Goal: Information Seeking & Learning: Learn about a topic

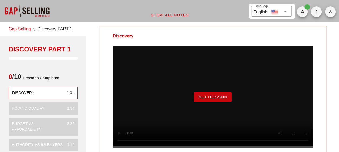
click at [200, 99] on span "NextLesson" at bounding box center [212, 97] width 29 height 4
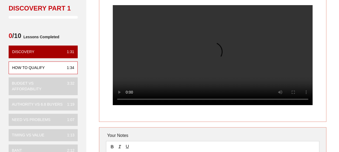
scroll to position [49, 0]
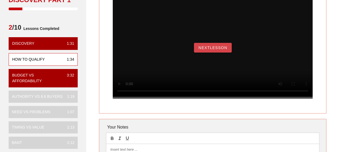
click at [221, 53] on button "NextLesson" at bounding box center [213, 48] width 38 height 10
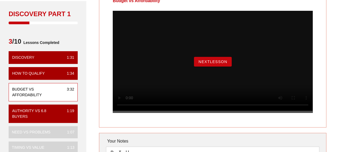
scroll to position [27, 0]
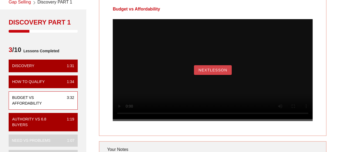
click at [210, 72] on span "NextLesson" at bounding box center [212, 70] width 29 height 4
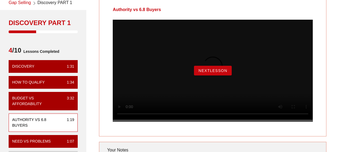
scroll to position [0, 0]
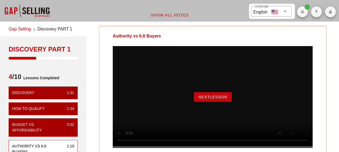
click at [213, 97] on div "NextLesson" at bounding box center [213, 97] width 200 height 102
drag, startPoint x: 220, startPoint y: 104, endPoint x: 242, endPoint y: 91, distance: 25.2
click at [220, 99] on span "NextLesson" at bounding box center [212, 97] width 29 height 4
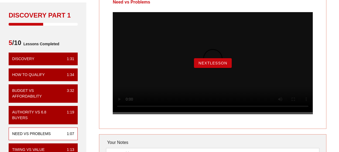
scroll to position [8, 0]
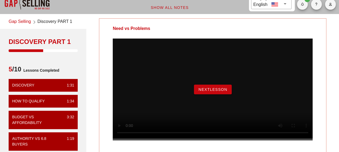
click at [215, 101] on div "NextLesson" at bounding box center [213, 90] width 200 height 102
click at [216, 94] on button "NextLesson" at bounding box center [213, 90] width 38 height 10
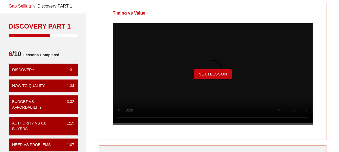
scroll to position [0, 0]
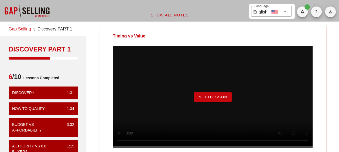
click at [203, 109] on div "NextLesson" at bounding box center [213, 97] width 200 height 102
click at [208, 99] on span "NextLesson" at bounding box center [212, 97] width 29 height 4
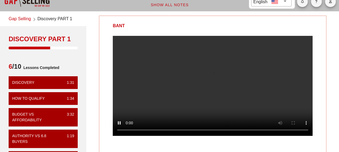
scroll to position [26, 0]
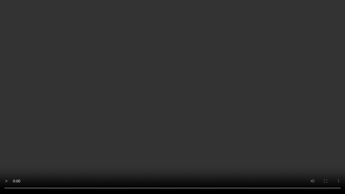
click at [155, 105] on video at bounding box center [172, 97] width 345 height 194
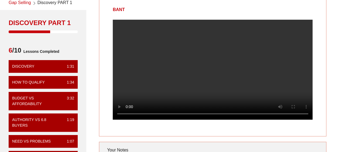
click at [209, 77] on video at bounding box center [213, 70] width 200 height 100
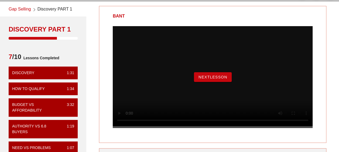
scroll to position [27, 0]
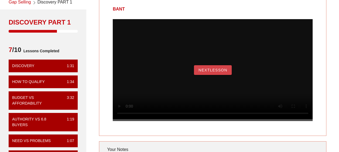
click at [218, 72] on span "NextLesson" at bounding box center [212, 70] width 29 height 4
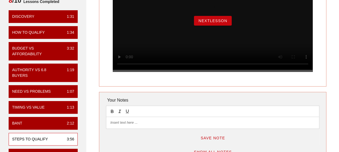
scroll to position [81, 0]
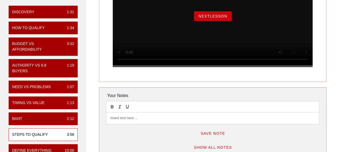
click at [200, 18] on span "NextLesson" at bounding box center [212, 16] width 29 height 4
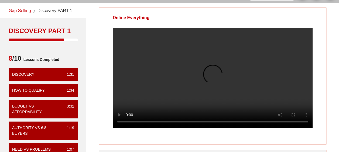
scroll to position [27, 0]
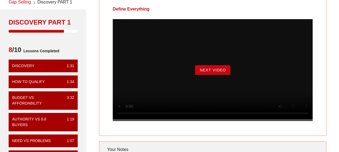
click at [211, 72] on span "Next Video" at bounding box center [212, 70] width 26 height 4
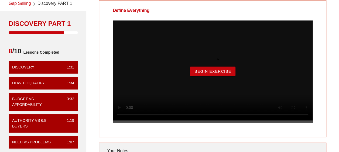
scroll to position [54, 0]
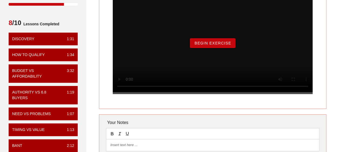
click at [213, 45] on span "Begin Exercise" at bounding box center [212, 43] width 37 height 4
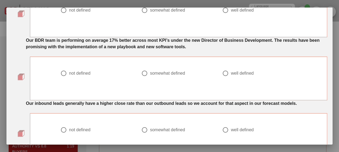
click at [241, 74] on div "well defined" at bounding box center [242, 73] width 23 height 5
radio input "true"
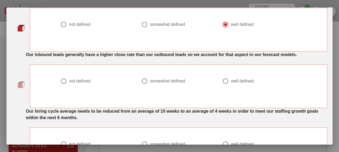
scroll to position [108, 0]
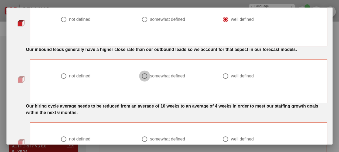
click at [142, 74] on div at bounding box center [144, 75] width 9 height 9
radio input "true"
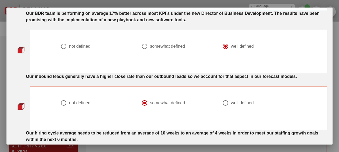
scroll to position [0, 0]
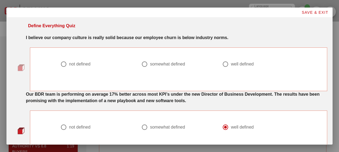
click at [71, 64] on div "not defined" at bounding box center [79, 63] width 21 height 5
radio input "true"
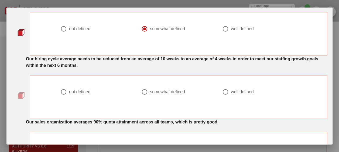
scroll to position [162, 0]
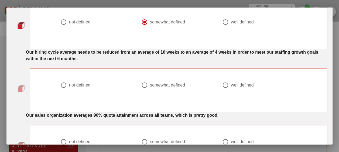
click at [166, 84] on div "somewhat defined" at bounding box center [167, 85] width 35 height 5
radio input "true"
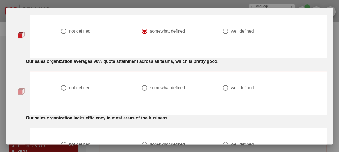
click at [232, 86] on div "well defined" at bounding box center [242, 87] width 23 height 5
radio input "true"
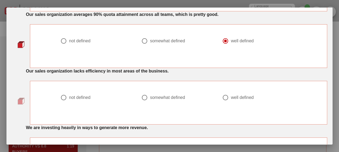
scroll to position [270, 0]
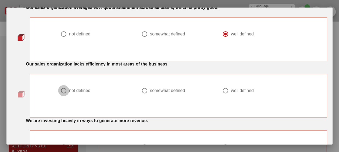
click at [60, 88] on div at bounding box center [63, 90] width 9 height 9
radio input "true"
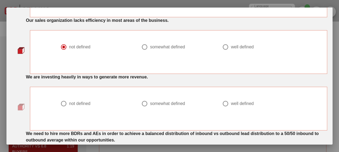
scroll to position [351, 0]
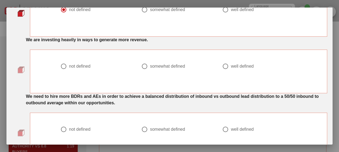
click at [85, 64] on div "not defined" at bounding box center [79, 66] width 21 height 5
radio input "true"
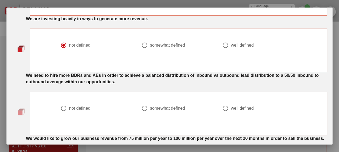
scroll to position [378, 0]
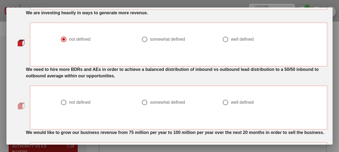
click at [155, 101] on div "somewhat defined" at bounding box center [167, 102] width 35 height 5
click at [225, 105] on div at bounding box center [225, 102] width 9 height 9
radio input "false"
radio input "true"
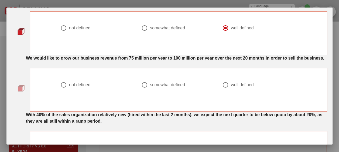
scroll to position [458, 0]
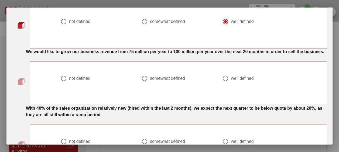
click at [228, 81] on div at bounding box center [225, 78] width 9 height 9
radio input "true"
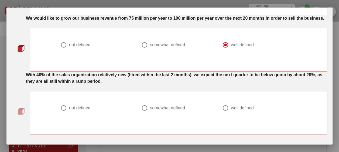
scroll to position [514, 0]
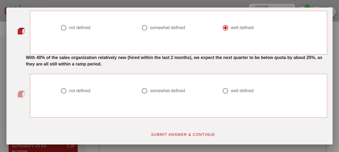
click at [227, 87] on div at bounding box center [225, 90] width 9 height 9
radio input "true"
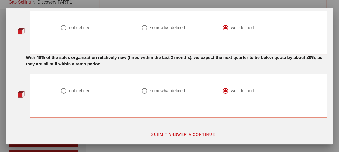
click at [178, 133] on span "SUBMIT ANSWER & CONTINUE" at bounding box center [183, 134] width 64 height 4
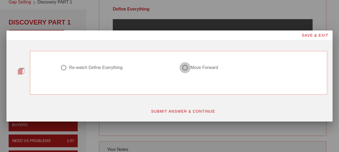
click at [187, 67] on div at bounding box center [184, 67] width 9 height 9
radio input "true"
click at [178, 112] on span "SUBMIT ANSWER & CONTINUE" at bounding box center [183, 111] width 64 height 4
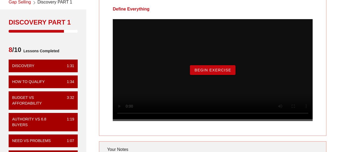
click at [194, 72] on span "Begin Exercise" at bounding box center [212, 70] width 37 height 4
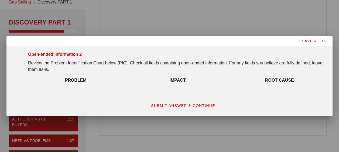
scroll to position [19, 0]
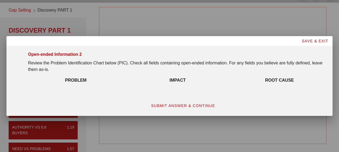
click at [201, 106] on span "SUBMIT ANSWER & CONTINUE" at bounding box center [183, 106] width 64 height 4
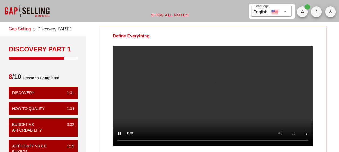
scroll to position [27, 0]
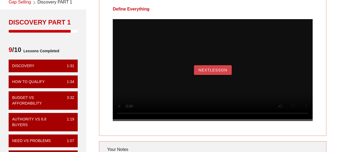
click at [206, 72] on span "NextLesson" at bounding box center [212, 70] width 29 height 4
click at [201, 72] on span "Next Video" at bounding box center [212, 70] width 26 height 4
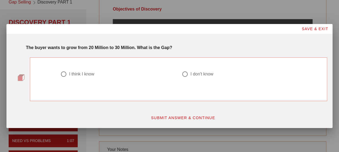
click at [205, 73] on div "I don't know" at bounding box center [201, 73] width 23 height 5
radio input "true"
click at [176, 119] on span "SUBMIT ANSWER & CONTINUE" at bounding box center [183, 118] width 64 height 4
click at [73, 77] on div "got it right!" at bounding box center [115, 74] width 111 height 6
radio input "true"
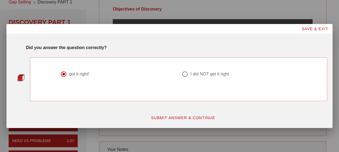
click at [174, 119] on span "SUBMIT ANSWER & CONTINUE" at bounding box center [183, 118] width 64 height 4
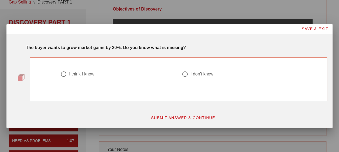
click at [67, 70] on div at bounding box center [63, 74] width 9 height 9
radio input "true"
click at [186, 120] on button "SUBMIT ANSWER & CONTINUE" at bounding box center [182, 118] width 73 height 10
click at [79, 80] on div at bounding box center [117, 80] width 115 height 6
click at [78, 73] on div "I got it right!" at bounding box center [80, 73] width 23 height 5
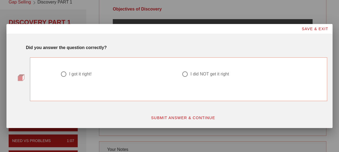
radio input "true"
click at [160, 121] on button "SUBMIT ANSWER & CONTINUE" at bounding box center [182, 118] width 73 height 10
click at [90, 78] on div at bounding box center [117, 80] width 115 height 6
click at [89, 77] on div "I think I know" at bounding box center [115, 74] width 111 height 6
radio input "true"
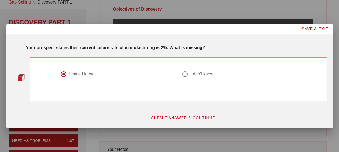
click at [198, 122] on div "SUBMIT ANSWER & CONTINUE" at bounding box center [182, 118] width 295 height 16
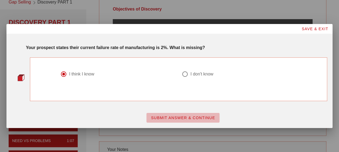
click at [197, 116] on span "SUBMIT ANSWER & CONTINUE" at bounding box center [183, 118] width 64 height 4
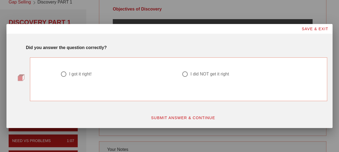
click at [71, 77] on div "I got it right!" at bounding box center [115, 74] width 111 height 6
radio input "true"
click at [175, 116] on span "SUBMIT ANSWER & CONTINUE" at bounding box center [183, 118] width 64 height 4
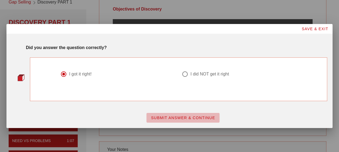
scroll to position [0, 0]
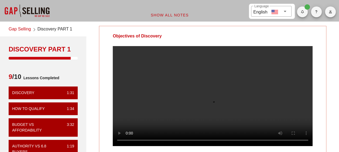
click at [208, 88] on video at bounding box center [213, 96] width 200 height 100
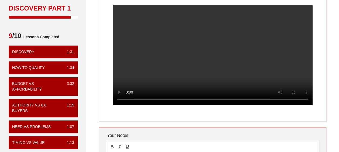
scroll to position [54, 0]
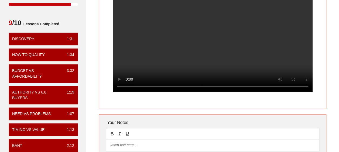
click at [161, 25] on video at bounding box center [213, 42] width 200 height 100
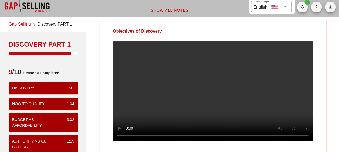
scroll to position [0, 0]
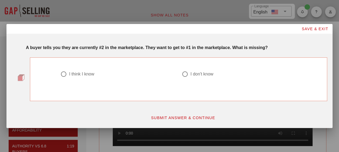
click at [84, 72] on div "I think I know" at bounding box center [81, 73] width 25 height 5
radio input "true"
click at [189, 121] on button "SUBMIT ANSWER & CONTINUE" at bounding box center [182, 118] width 73 height 10
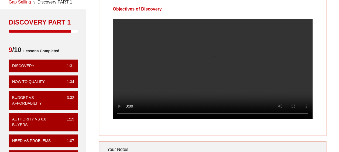
scroll to position [54, 0]
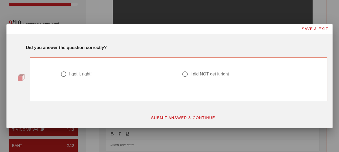
click at [84, 72] on div "I got it right!" at bounding box center [80, 73] width 23 height 5
radio input "true"
click at [179, 114] on button "SUBMIT ANSWER & CONTINUE" at bounding box center [182, 118] width 73 height 10
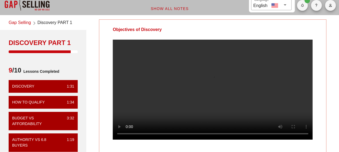
scroll to position [0, 0]
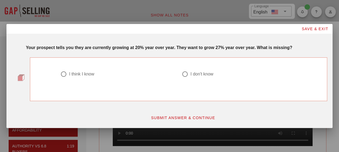
click at [75, 76] on div "I think I know" at bounding box center [81, 73] width 25 height 5
radio input "true"
click at [184, 117] on span "SUBMIT ANSWER & CONTINUE" at bounding box center [183, 118] width 64 height 4
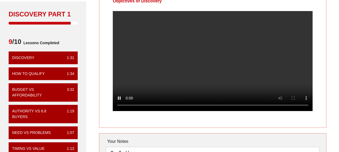
scroll to position [27, 0]
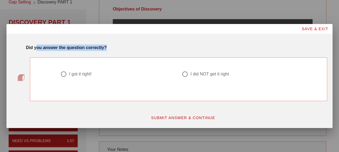
drag, startPoint x: 107, startPoint y: 50, endPoint x: 36, endPoint y: 47, distance: 70.7
click at [36, 47] on div "Did you answer the question correctly?" at bounding box center [176, 48] width 301 height 6
drag, startPoint x: 36, startPoint y: 47, endPoint x: 133, endPoint y: 43, distance: 97.2
click at [133, 43] on div "Did you answer the question correctly?" at bounding box center [177, 46] width 308 height 11
click at [87, 72] on div "I got it right!" at bounding box center [80, 73] width 23 height 5
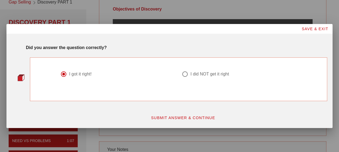
click at [191, 75] on div "I did NOT get it right" at bounding box center [209, 73] width 39 height 5
radio input "false"
radio input "true"
click at [178, 118] on span "SUBMIT ANSWER & CONTINUE" at bounding box center [183, 118] width 64 height 4
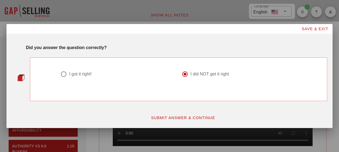
scroll to position [6, 0]
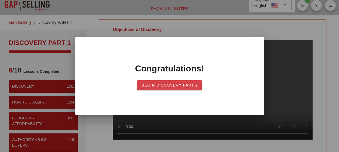
click at [171, 82] on button "Begin Discovery Part 2" at bounding box center [169, 85] width 65 height 10
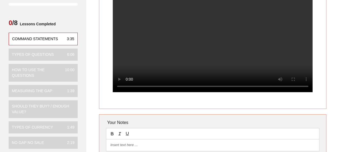
scroll to position [27, 0]
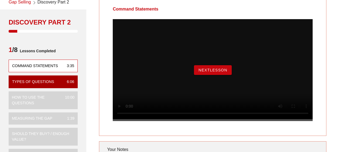
click at [221, 69] on div "NextLesson" at bounding box center [213, 70] width 200 height 102
click at [220, 72] on span "NextLesson" at bounding box center [212, 70] width 29 height 4
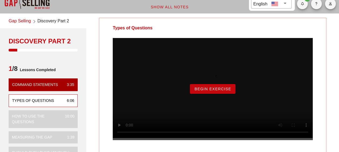
scroll to position [0, 0]
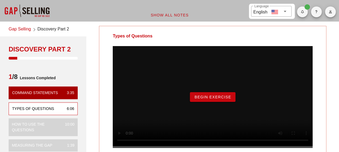
click at [223, 102] on button "Begin Exercise" at bounding box center [213, 97] width 46 height 10
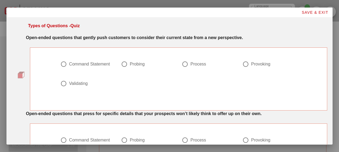
click at [139, 63] on div "Probing" at bounding box center [137, 63] width 15 height 5
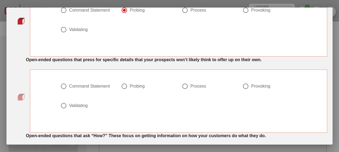
scroll to position [27, 0]
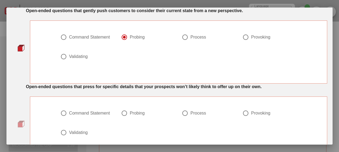
click at [258, 38] on div "Provoking" at bounding box center [260, 37] width 19 height 5
radio input "false"
radio input "true"
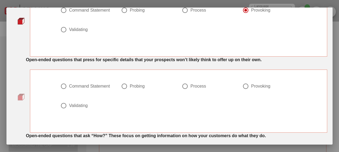
click at [252, 86] on div "Provoking" at bounding box center [260, 86] width 19 height 5
radio input "true"
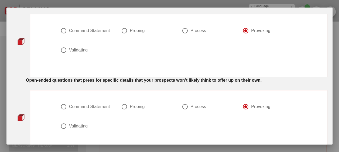
scroll to position [27, 0]
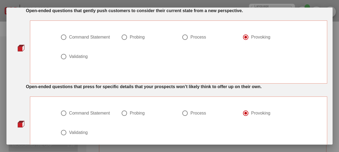
click at [138, 38] on div "Probing" at bounding box center [137, 37] width 15 height 5
radio input "true"
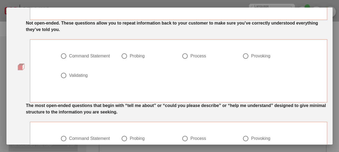
scroll to position [270, 0]
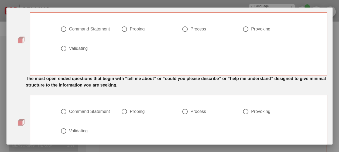
click at [193, 109] on div "Process" at bounding box center [198, 111] width 16 height 5
radio input "true"
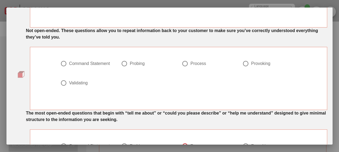
scroll to position [243, 0]
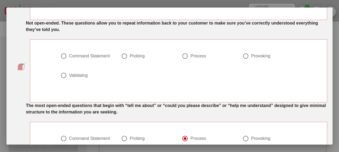
click at [133, 137] on div "Probing" at bounding box center [137, 138] width 15 height 5
radio input "true"
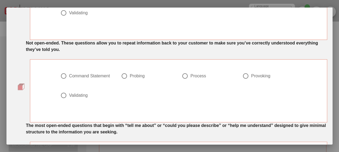
scroll to position [216, 0]
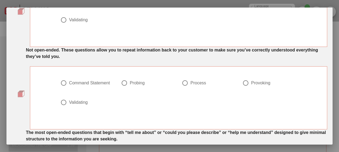
click at [74, 100] on div "Validating" at bounding box center [78, 102] width 19 height 5
radio input "true"
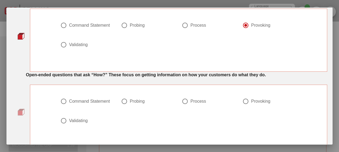
scroll to position [108, 0]
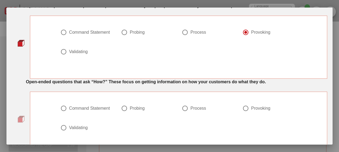
click at [182, 109] on div at bounding box center [184, 108] width 9 height 9
radio input "true"
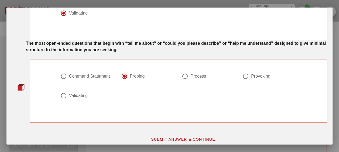
scroll to position [309, 0]
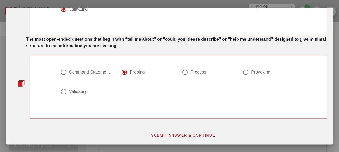
click at [184, 133] on span "SUBMIT ANSWER & CONTINUE" at bounding box center [183, 135] width 64 height 4
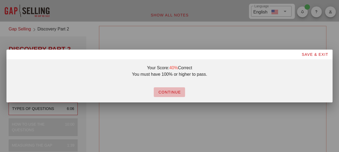
click at [173, 95] on button "CONTINUE" at bounding box center [169, 92] width 31 height 10
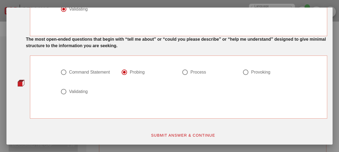
scroll to position [282, 0]
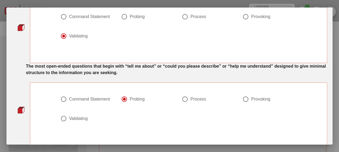
click at [83, 97] on div "Command Statement" at bounding box center [89, 99] width 41 height 5
radio input "true"
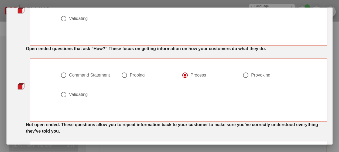
scroll to position [147, 0]
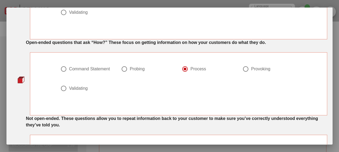
click at [139, 66] on div "Probing" at bounding box center [137, 68] width 15 height 5
radio input "true"
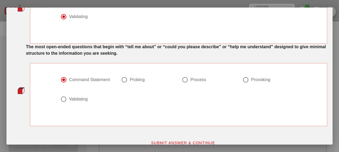
scroll to position [309, 0]
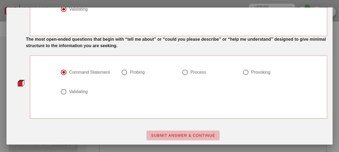
click at [176, 136] on span "SUBMIT ANSWER & CONTINUE" at bounding box center [183, 135] width 64 height 4
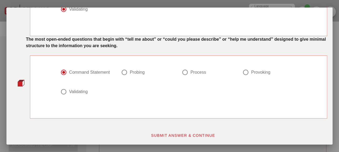
scroll to position [0, 0]
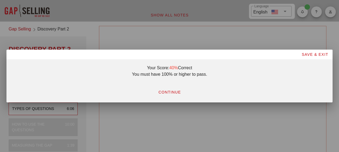
click at [177, 88] on button "CONTINUE" at bounding box center [169, 92] width 31 height 10
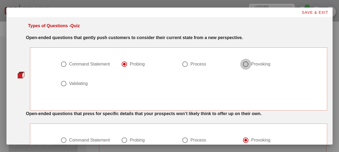
click at [244, 64] on div at bounding box center [245, 64] width 9 height 9
radio input "false"
radio input "true"
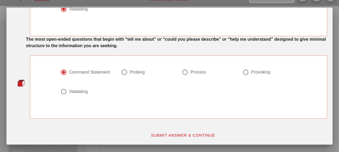
scroll to position [27, 0]
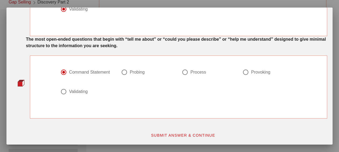
click at [187, 133] on span "SUBMIT ANSWER & CONTINUE" at bounding box center [183, 135] width 64 height 4
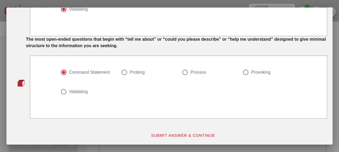
scroll to position [0, 0]
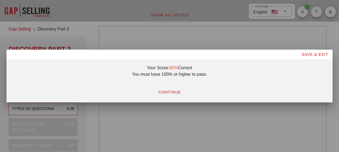
click at [181, 93] on span "CONTINUE" at bounding box center [169, 92] width 23 height 4
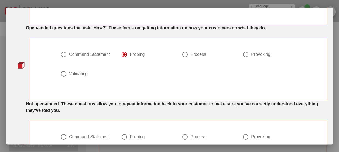
scroll to position [216, 0]
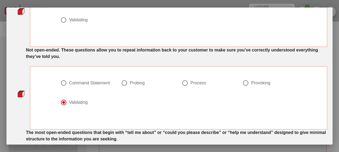
click at [109, 78] on div "Command Statement" at bounding box center [87, 86] width 61 height 19
click at [102, 83] on div "Command Statement" at bounding box center [89, 82] width 41 height 5
radio input "true"
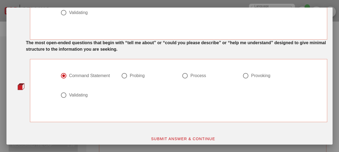
scroll to position [309, 0]
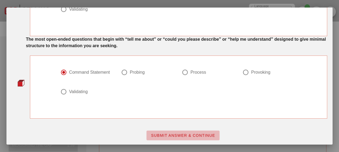
click at [164, 137] on button "SUBMIT ANSWER & CONTINUE" at bounding box center [182, 136] width 73 height 10
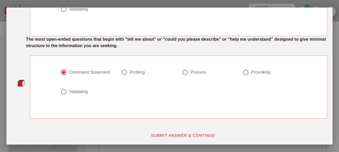
scroll to position [0, 0]
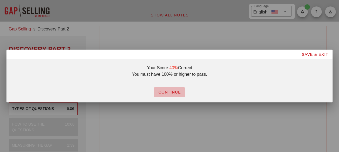
click at [160, 89] on button "CONTINUE" at bounding box center [169, 92] width 31 height 10
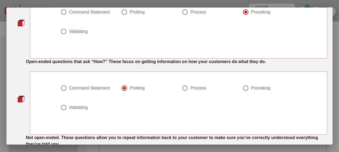
scroll to position [162, 0]
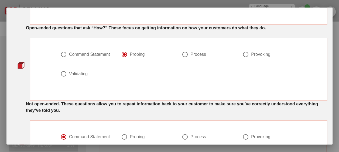
click at [66, 55] on div "Command Statement" at bounding box center [85, 54] width 50 height 6
click at [131, 50] on div "Probing" at bounding box center [148, 57] width 61 height 19
click at [127, 56] on div "Probing" at bounding box center [146, 54] width 50 height 6
radio input "false"
radio input "true"
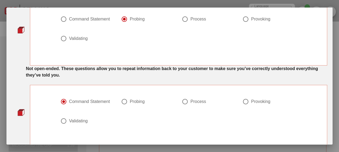
scroll to position [216, 0]
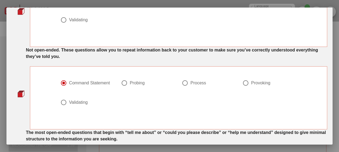
click at [83, 97] on div "Validating" at bounding box center [87, 105] width 61 height 19
click at [81, 100] on div "Validating" at bounding box center [78, 102] width 19 height 5
radio input "false"
radio input "true"
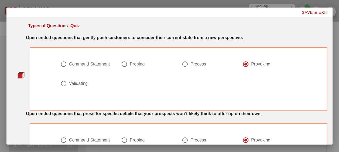
scroll to position [81, 0]
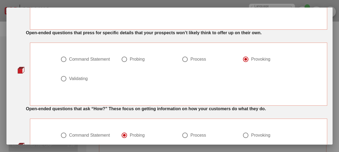
click at [124, 58] on div at bounding box center [124, 59] width 9 height 9
radio input "true"
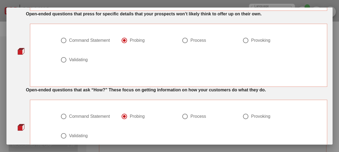
scroll to position [108, 0]
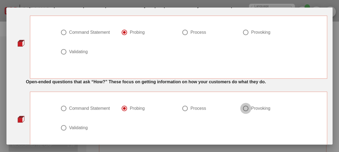
click at [244, 110] on div at bounding box center [245, 108] width 9 height 9
radio input "false"
radio input "true"
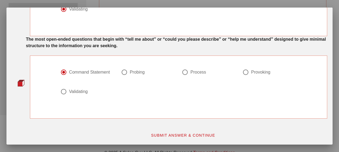
scroll to position [135, 0]
click at [167, 136] on span "SUBMIT ANSWER & CONTINUE" at bounding box center [183, 135] width 64 height 4
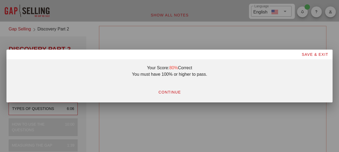
scroll to position [0, 0]
click at [163, 93] on span "CONTINUE" at bounding box center [169, 92] width 23 height 4
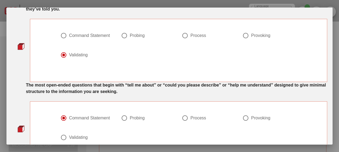
scroll to position [270, 0]
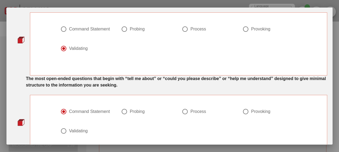
click at [130, 109] on div "Probing" at bounding box center [137, 111] width 15 height 5
radio input "false"
radio input "true"
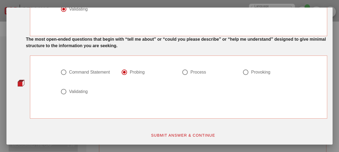
scroll to position [309, 0]
click at [179, 132] on button "SUBMIT ANSWER & CONTINUE" at bounding box center [182, 136] width 73 height 10
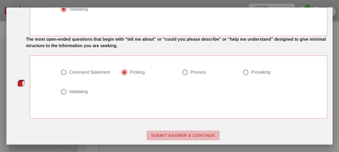
scroll to position [0, 0]
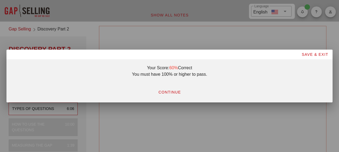
click at [174, 93] on span "CONTINUE" at bounding box center [169, 92] width 23 height 4
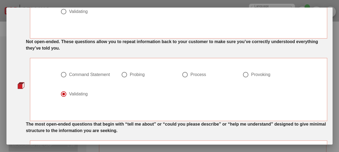
scroll to position [297, 0]
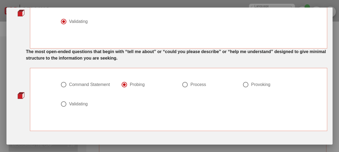
click at [91, 85] on div "Command Statement" at bounding box center [89, 84] width 41 height 5
radio input "true"
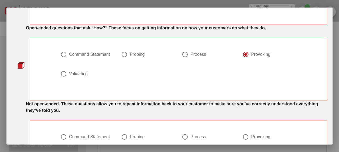
scroll to position [189, 0]
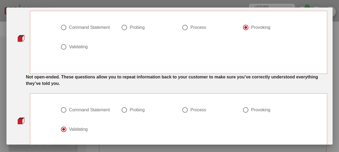
click at [82, 112] on div "Command Statement" at bounding box center [89, 109] width 41 height 5
radio input "true"
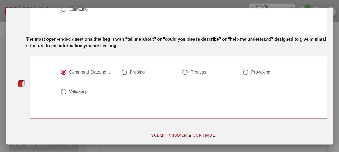
scroll to position [158, 0]
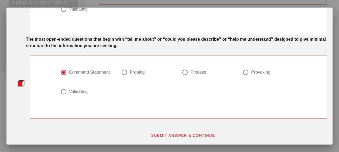
click at [167, 133] on span "SUBMIT ANSWER & CONTINUE" at bounding box center [183, 135] width 64 height 4
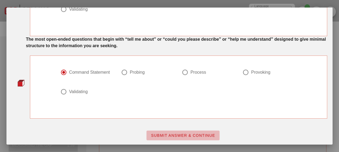
scroll to position [0, 0]
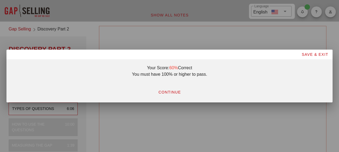
click at [168, 94] on span "CONTINUE" at bounding box center [169, 92] width 23 height 4
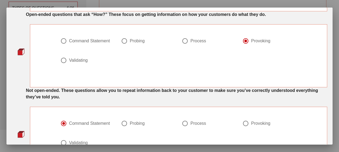
scroll to position [174, 0]
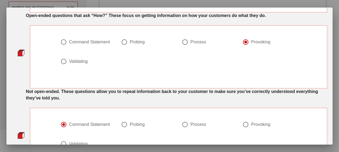
click at [64, 138] on div "Validating" at bounding box center [87, 147] width 61 height 19
click at [66, 141] on div "Validating" at bounding box center [85, 144] width 50 height 6
radio input "false"
radio input "true"
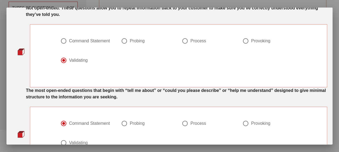
scroll to position [270, 0]
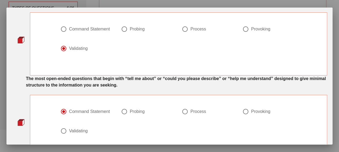
click at [187, 107] on div at bounding box center [184, 111] width 9 height 9
radio input "false"
radio input "true"
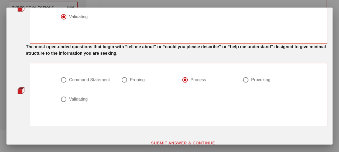
scroll to position [309, 0]
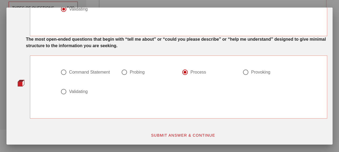
click at [179, 133] on span "SUBMIT ANSWER & CONTINUE" at bounding box center [183, 135] width 64 height 4
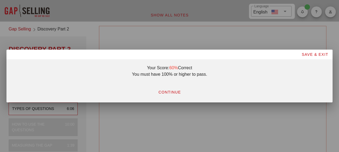
scroll to position [0, 0]
click at [170, 93] on span "CONTINUE" at bounding box center [169, 92] width 23 height 4
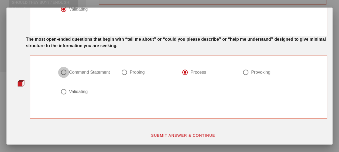
click at [63, 73] on div at bounding box center [63, 72] width 9 height 9
click at [65, 93] on div at bounding box center [63, 91] width 9 height 9
radio input "false"
radio input "true"
click at [207, 134] on span "SUBMIT ANSWER & CONTINUE" at bounding box center [183, 135] width 64 height 4
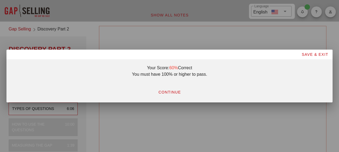
click at [180, 96] on button "CONTINUE" at bounding box center [169, 92] width 31 height 10
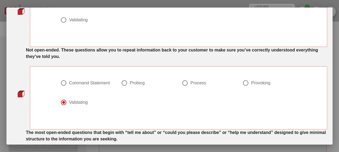
scroll to position [309, 0]
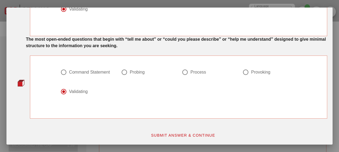
click at [76, 66] on div "Command Statement" at bounding box center [87, 75] width 61 height 19
click at [76, 70] on div "Command Statement" at bounding box center [89, 72] width 41 height 5
radio input "true"
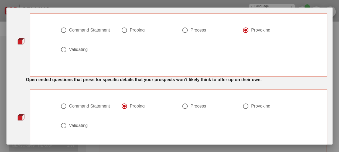
scroll to position [27, 0]
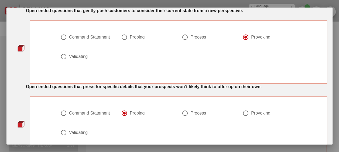
click at [203, 36] on div "Process" at bounding box center [198, 37] width 16 height 5
radio input "true"
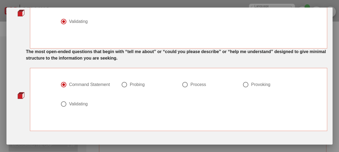
scroll to position [309, 0]
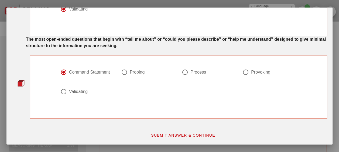
click at [163, 137] on button "SUBMIT ANSWER & CONTINUE" at bounding box center [182, 136] width 73 height 10
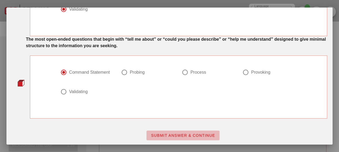
scroll to position [0, 0]
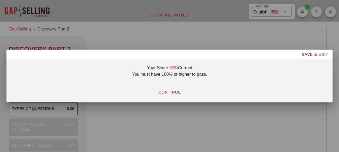
click at [175, 92] on span "CONTINUE" at bounding box center [169, 92] width 23 height 4
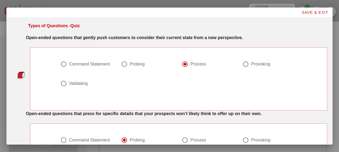
click at [246, 65] on div at bounding box center [245, 64] width 9 height 9
radio input "false"
radio input "true"
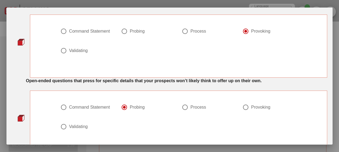
scroll to position [27, 0]
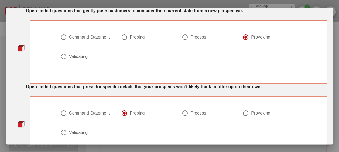
click at [185, 111] on div at bounding box center [184, 113] width 9 height 9
radio input "false"
radio input "true"
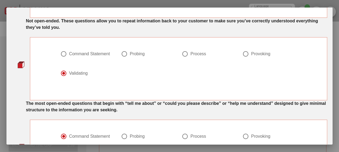
scroll to position [309, 0]
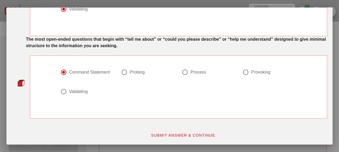
click at [161, 133] on span "SUBMIT ANSWER & CONTINUE" at bounding box center [183, 135] width 64 height 4
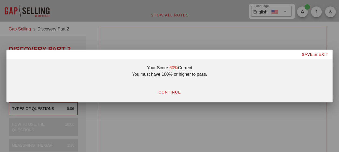
click at [176, 91] on span "CONTINUE" at bounding box center [169, 92] width 23 height 4
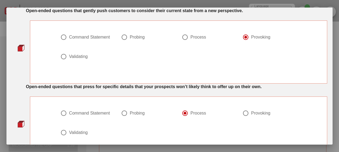
click at [247, 112] on div at bounding box center [245, 113] width 9 height 9
radio input "false"
radio input "true"
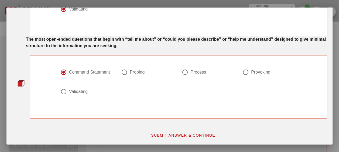
scroll to position [135, 0]
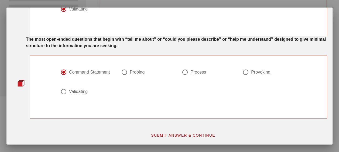
click at [169, 139] on div "SUBMIT ANSWER & CONTINUE" at bounding box center [182, 135] width 295 height 16
click at [183, 139] on button "SUBMIT ANSWER & CONTINUE" at bounding box center [182, 136] width 73 height 10
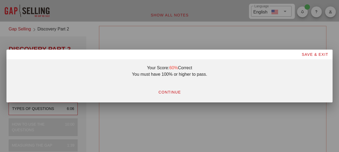
scroll to position [0, 0]
click at [165, 89] on button "CONTINUE" at bounding box center [169, 92] width 31 height 10
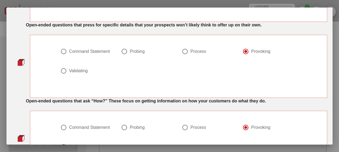
scroll to position [108, 0]
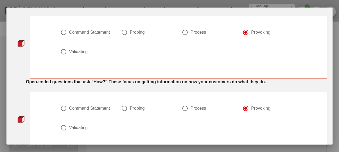
click at [197, 108] on div "Process" at bounding box center [198, 108] width 16 height 5
radio input "true"
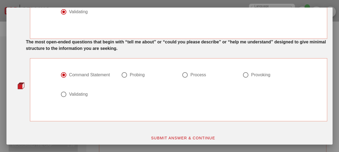
scroll to position [309, 0]
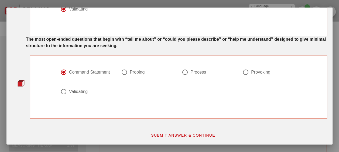
click at [173, 134] on span "SUBMIT ANSWER & CONTINUE" at bounding box center [183, 135] width 64 height 4
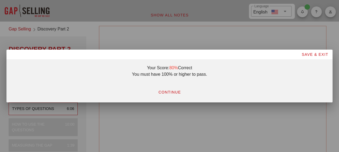
scroll to position [0, 0]
click at [177, 93] on span "CONTINUE" at bounding box center [169, 92] width 23 height 4
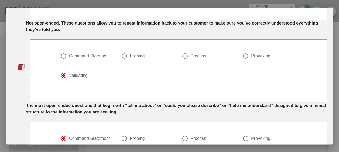
scroll to position [270, 0]
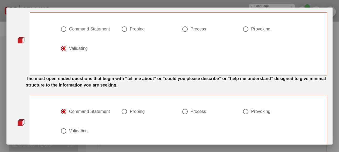
click at [133, 107] on div "Probing" at bounding box center [148, 114] width 61 height 19
click at [133, 109] on div "Probing" at bounding box center [137, 111] width 15 height 5
radio input "false"
radio input "true"
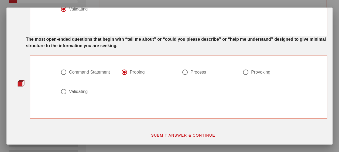
scroll to position [81, 0]
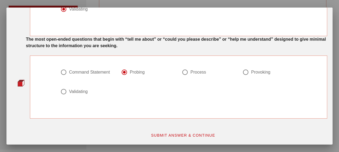
click at [174, 134] on span "SUBMIT ANSWER & CONTINUE" at bounding box center [183, 135] width 64 height 4
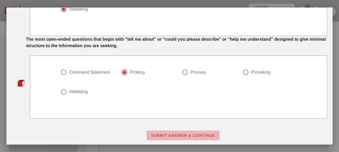
scroll to position [0, 0]
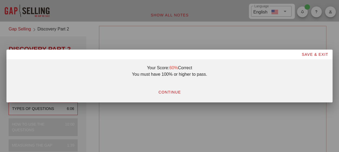
click at [174, 89] on button "CONTINUE" at bounding box center [169, 92] width 31 height 10
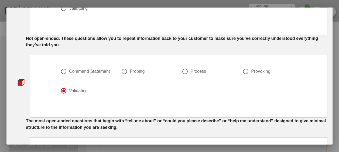
scroll to position [270, 0]
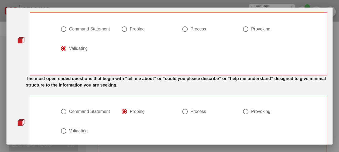
click at [197, 109] on div "Process" at bounding box center [198, 111] width 16 height 5
radio input "false"
radio input "true"
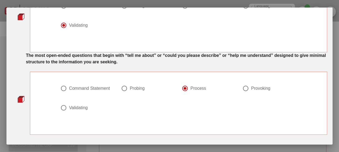
scroll to position [309, 0]
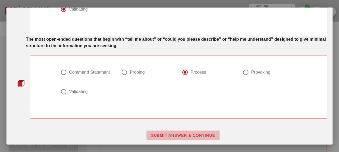
click at [186, 132] on button "SUBMIT ANSWER & CONTINUE" at bounding box center [182, 136] width 73 height 10
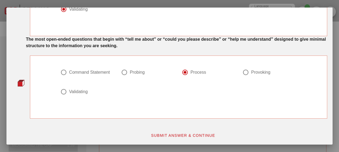
scroll to position [0, 0]
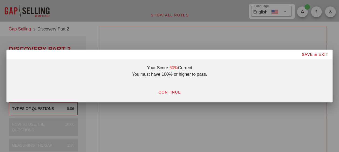
click at [173, 88] on button "CONTINUE" at bounding box center [169, 92] width 31 height 10
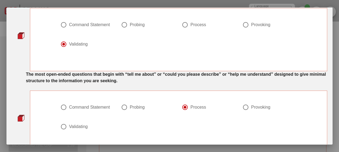
scroll to position [309, 0]
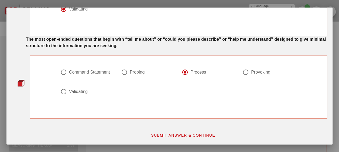
click at [91, 72] on div "Command Statement" at bounding box center [89, 72] width 41 height 5
radio input "true"
click at [190, 136] on span "SUBMIT ANSWER & CONTINUE" at bounding box center [183, 135] width 64 height 4
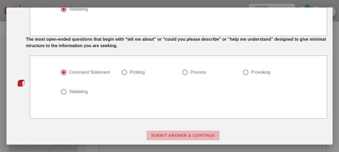
scroll to position [0, 0]
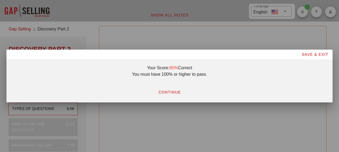
click at [173, 93] on span "CONTINUE" at bounding box center [169, 92] width 23 height 4
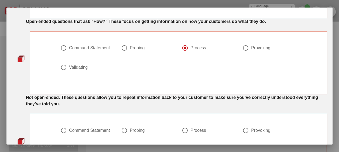
scroll to position [162, 0]
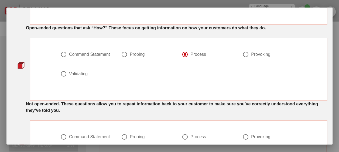
click at [262, 55] on div "Provoking" at bounding box center [260, 54] width 19 height 5
radio input "false"
radio input "true"
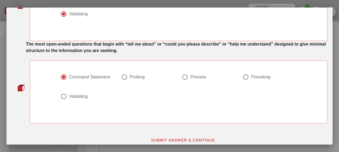
scroll to position [309, 0]
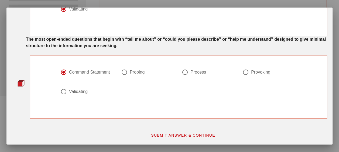
click at [178, 136] on span "SUBMIT ANSWER & CONTINUE" at bounding box center [183, 135] width 64 height 4
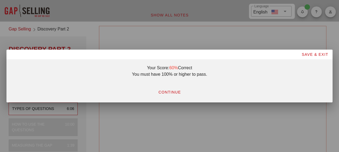
click at [175, 90] on span "CONTINUE" at bounding box center [169, 92] width 23 height 4
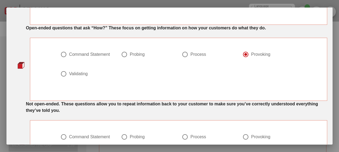
click at [190, 54] on div "Process" at bounding box center [198, 54] width 16 height 5
radio input "true"
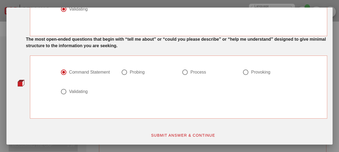
click at [170, 134] on span "SUBMIT ANSWER & CONTINUE" at bounding box center [183, 135] width 64 height 4
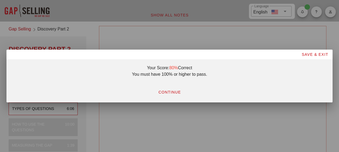
click at [182, 92] on button "CONTINUE" at bounding box center [169, 92] width 31 height 10
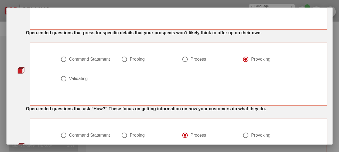
click at [102, 59] on div "Command Statement" at bounding box center [89, 59] width 41 height 5
radio input "true"
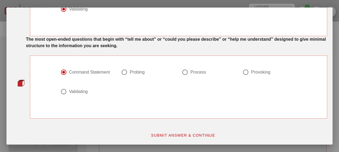
click at [174, 142] on div "SUBMIT ANSWER & CONTINUE" at bounding box center [182, 135] width 295 height 16
click at [175, 136] on span "SUBMIT ANSWER & CONTINUE" at bounding box center [183, 135] width 64 height 4
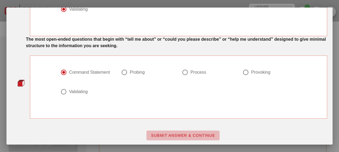
scroll to position [0, 0]
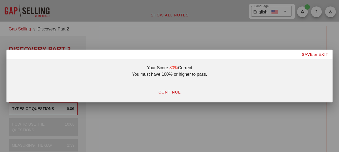
click at [179, 91] on span "CONTINUE" at bounding box center [169, 92] width 23 height 4
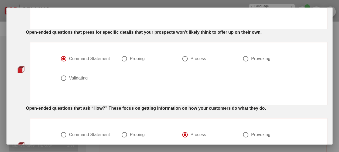
scroll to position [81, 0]
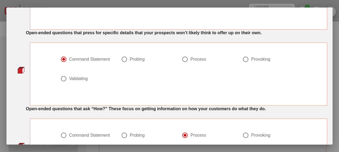
click at [137, 59] on div "Probing" at bounding box center [137, 59] width 15 height 5
radio input "false"
radio input "true"
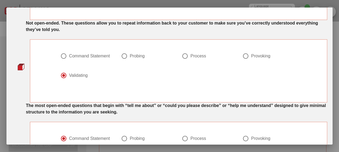
scroll to position [309, 0]
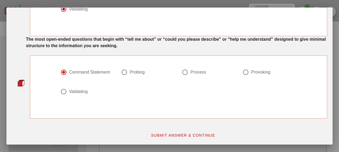
click at [165, 133] on span "SUBMIT ANSWER & CONTINUE" at bounding box center [183, 135] width 64 height 4
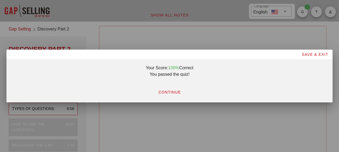
scroll to position [0, 0]
click at [179, 95] on button "CONTINUE" at bounding box center [169, 92] width 31 height 10
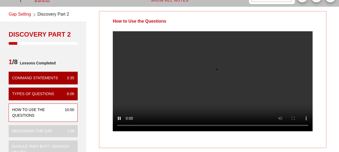
scroll to position [27, 0]
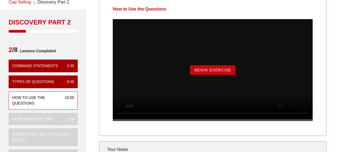
click at [220, 70] on div "Begin Exercise" at bounding box center [213, 70] width 200 height 102
click at [220, 72] on button "Begin Exercise" at bounding box center [213, 70] width 46 height 10
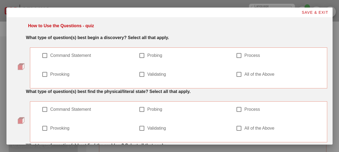
click at [147, 54] on label "Probing" at bounding box center [185, 55] width 77 height 5
checkbox input "true"
click at [234, 56] on div at bounding box center [238, 55] width 9 height 9
checkbox input "true"
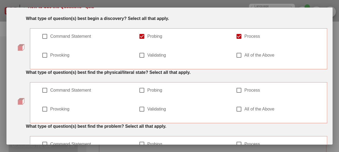
scroll to position [27, 0]
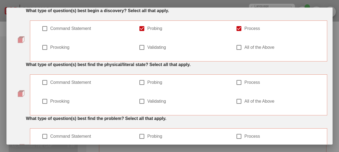
click at [147, 80] on label "Probing" at bounding box center [185, 82] width 77 height 5
checkbox input "true"
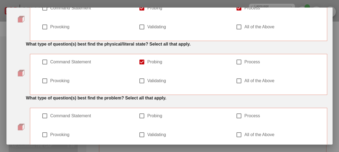
scroll to position [54, 0]
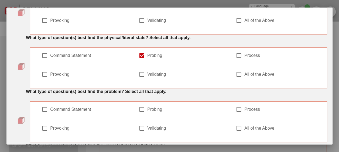
click at [49, 124] on div at bounding box center [44, 128] width 9 height 9
checkbox input "true"
click at [146, 124] on div at bounding box center [141, 128] width 9 height 9
checkbox input "true"
click at [45, 105] on div at bounding box center [44, 109] width 9 height 9
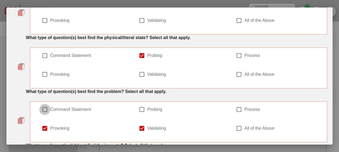
checkbox input "true"
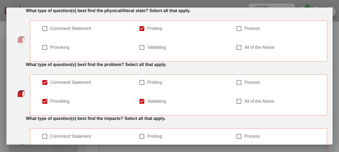
click at [49, 151] on div at bounding box center [44, 155] width 9 height 9
checkbox input "true"
click at [146, 151] on div at bounding box center [141, 155] width 9 height 9
checkbox input "true"
click at [56, 134] on label "Command Statement" at bounding box center [88, 136] width 77 height 5
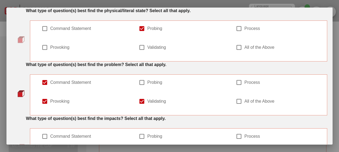
checkbox input "true"
click at [244, 151] on div at bounding box center [238, 155] width 9 height 9
checkbox input "true"
click at [146, 151] on div at bounding box center [141, 155] width 9 height 9
checkbox input "false"
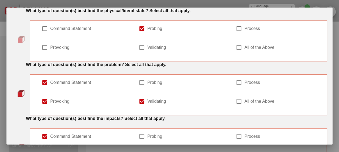
click at [49, 151] on div at bounding box center [44, 155] width 9 height 9
checkbox input "false"
click at [54, 134] on label "Command Statement" at bounding box center [88, 136] width 77 height 5
checkbox input "false"
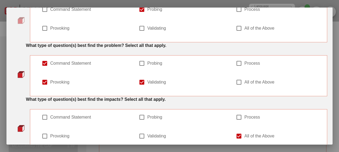
scroll to position [108, 0]
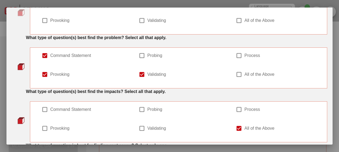
checkbox input "true"
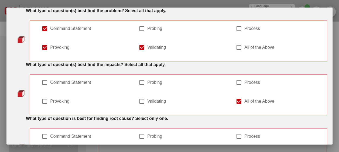
click at [127, 152] on label "Provoking" at bounding box center [88, 155] width 77 height 5
checkbox input "false"
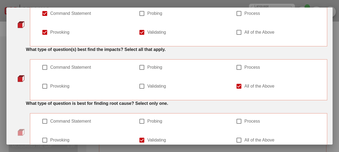
scroll to position [152, 0]
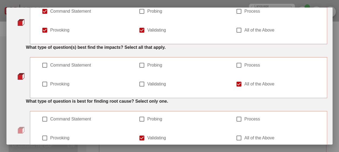
checkbox input "true"
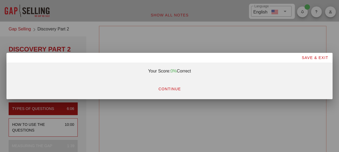
scroll to position [0, 0]
click at [168, 92] on button "CONTINUE" at bounding box center [169, 89] width 31 height 10
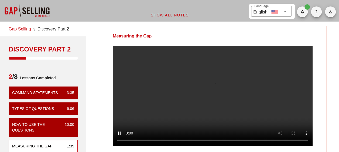
scroll to position [27, 0]
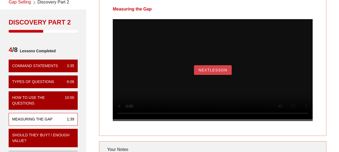
click at [200, 72] on span "NextLesson" at bounding box center [212, 70] width 29 height 4
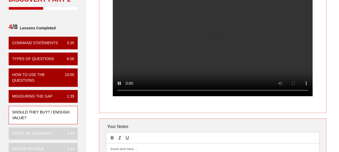
scroll to position [54, 0]
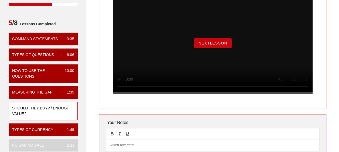
click at [202, 45] on button "NextLesson" at bounding box center [213, 43] width 38 height 10
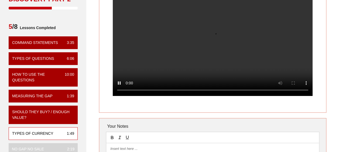
scroll to position [27, 0]
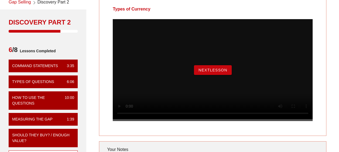
click at [231, 75] on button "NextLesson" at bounding box center [213, 70] width 38 height 10
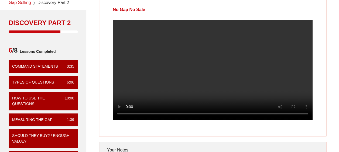
scroll to position [0, 0]
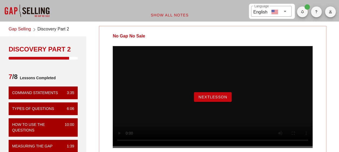
click at [204, 99] on span "NextLesson" at bounding box center [212, 97] width 29 height 4
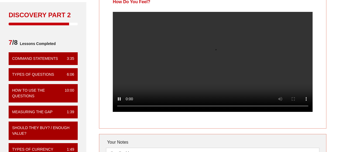
scroll to position [27, 0]
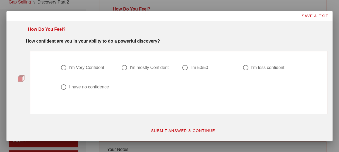
click at [183, 65] on div at bounding box center [184, 67] width 9 height 9
radio input "true"
click at [193, 126] on div "SUBMIT ANSWER & CONTINUE" at bounding box center [182, 131] width 295 height 16
click at [190, 132] on span "SUBMIT ANSWER & CONTINUE" at bounding box center [183, 131] width 64 height 4
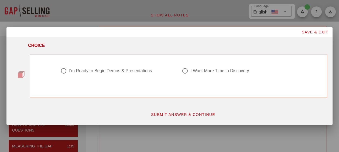
click at [127, 69] on div "I'm Ready to Begin Demos & Presentations" at bounding box center [110, 70] width 83 height 5
radio input "true"
click at [178, 111] on button "SUBMIT ANSWER & CONTINUE" at bounding box center [182, 115] width 73 height 10
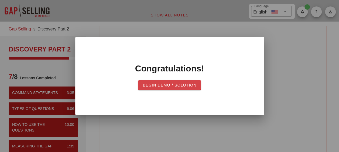
click at [169, 87] on span "Begin Demo / Solution" at bounding box center [169, 85] width 54 height 4
